Goal: Task Accomplishment & Management: Use online tool/utility

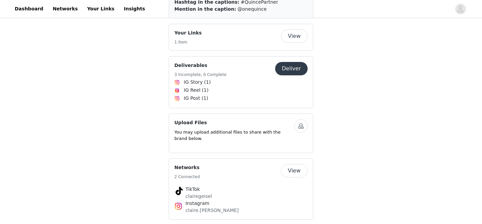
scroll to position [1046, 0]
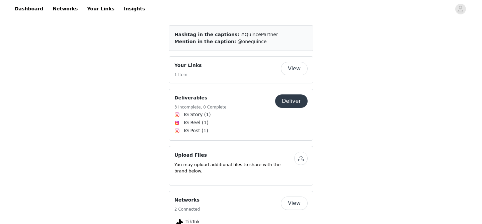
click at [298, 94] on button "Deliver" at bounding box center [291, 100] width 32 height 13
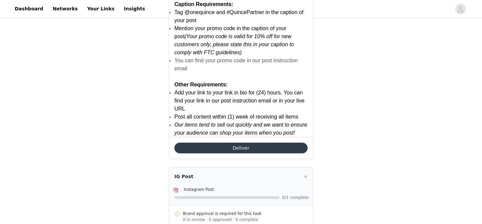
scroll to position [970, 0]
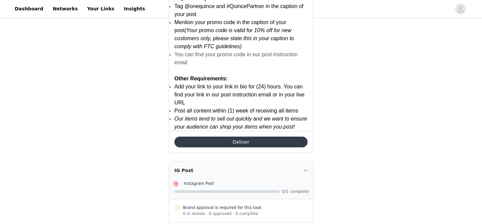
click at [241, 143] on button "Deliver" at bounding box center [241, 142] width 133 height 11
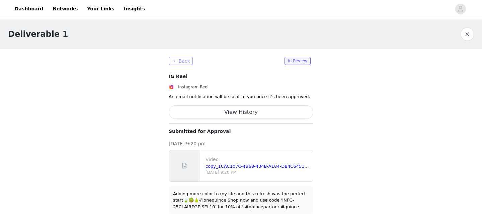
click at [182, 62] on button "Back" at bounding box center [181, 61] width 24 height 8
